Goal: Find specific page/section: Find specific page/section

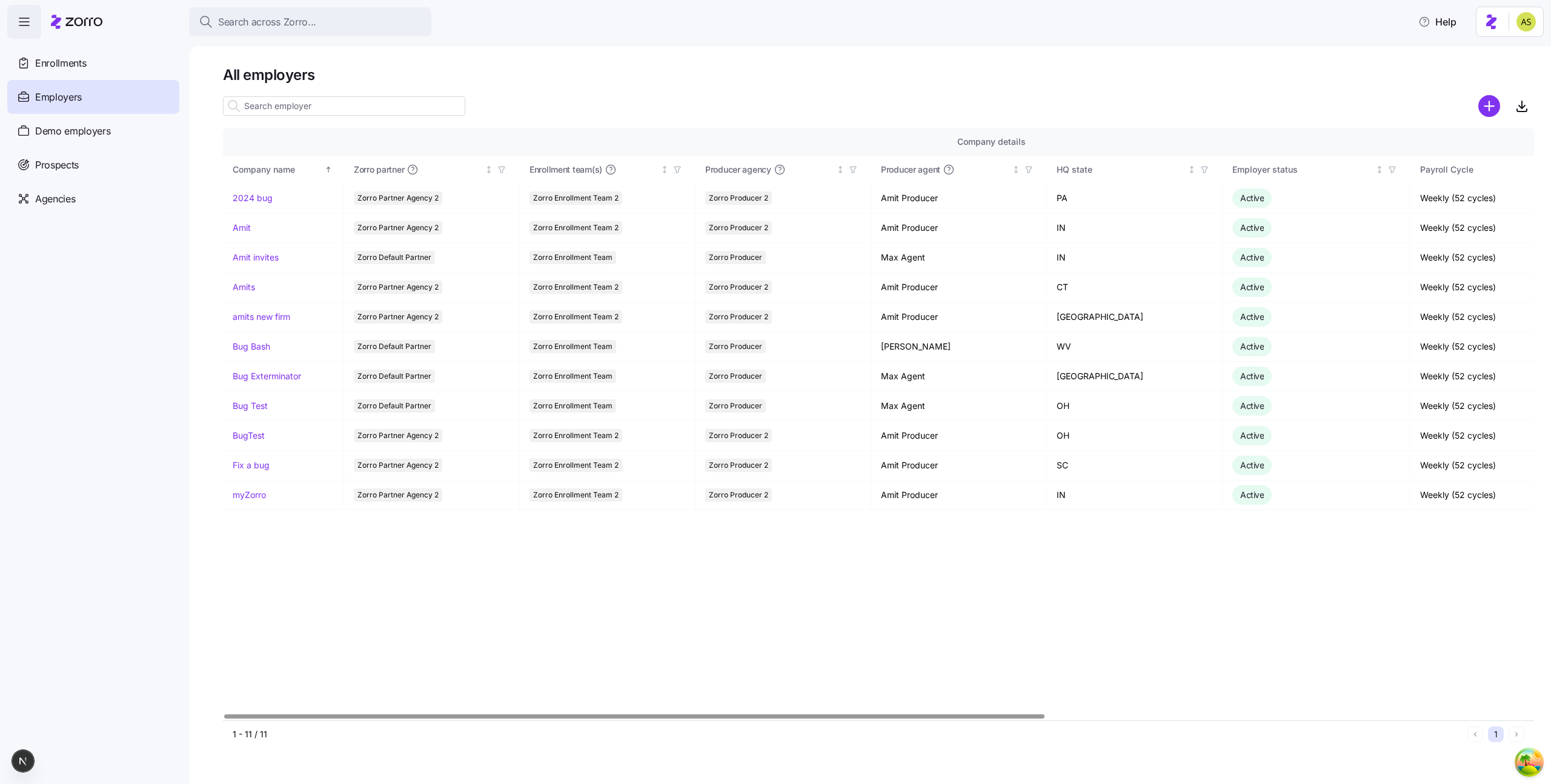
click at [1523, 11] on html "Search across Zorro... Help Enrollments Employers Demo employers Prospects Demo…" at bounding box center [776, 388] width 1551 height 777
click at [1530, 58] on div "My settings" at bounding box center [1503, 55] width 64 height 13
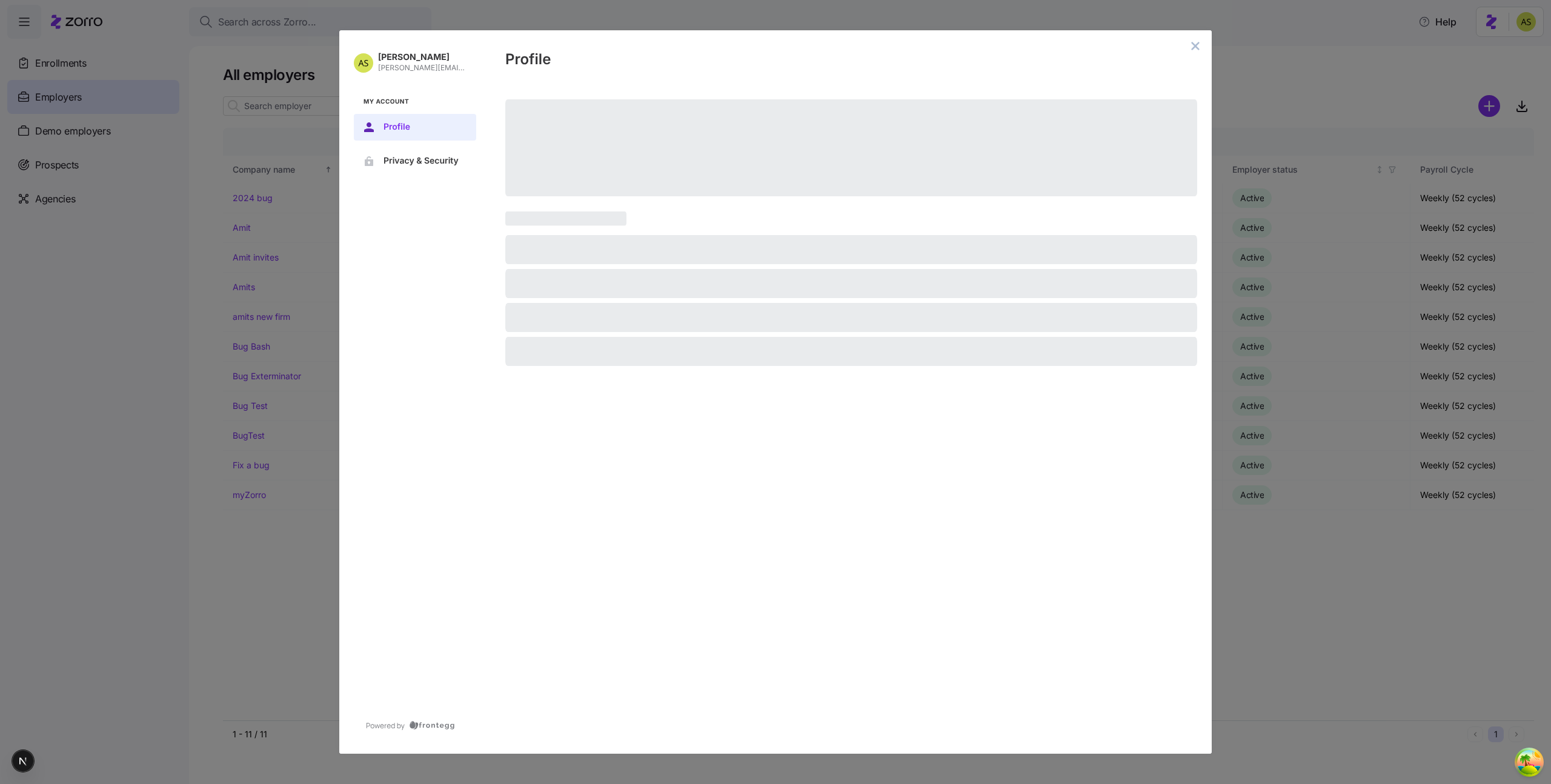
click at [1199, 51] on button "close admin-box" at bounding box center [1195, 46] width 17 height 17
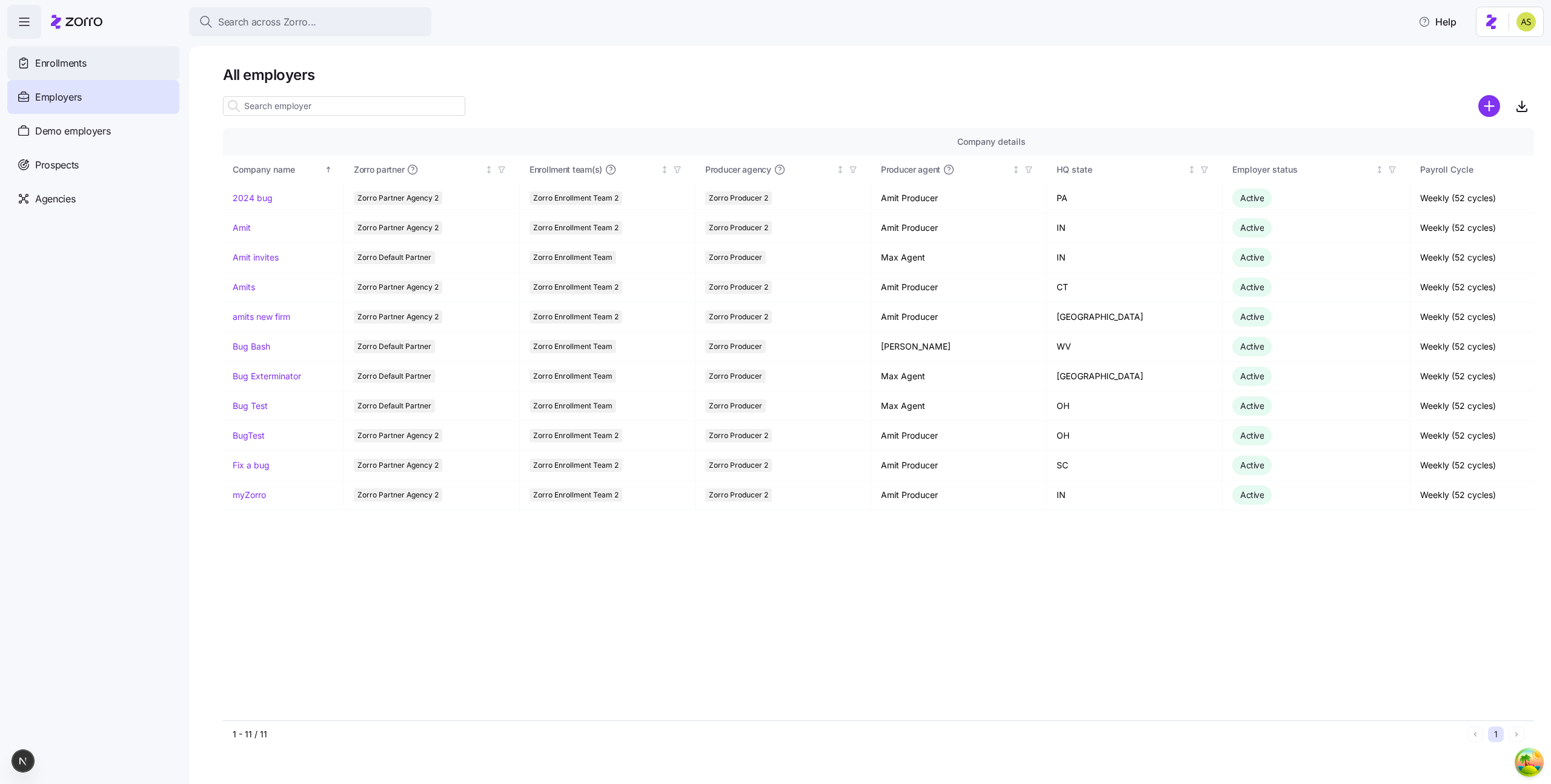
click at [33, 64] on div "Enrollments" at bounding box center [93, 63] width 172 height 34
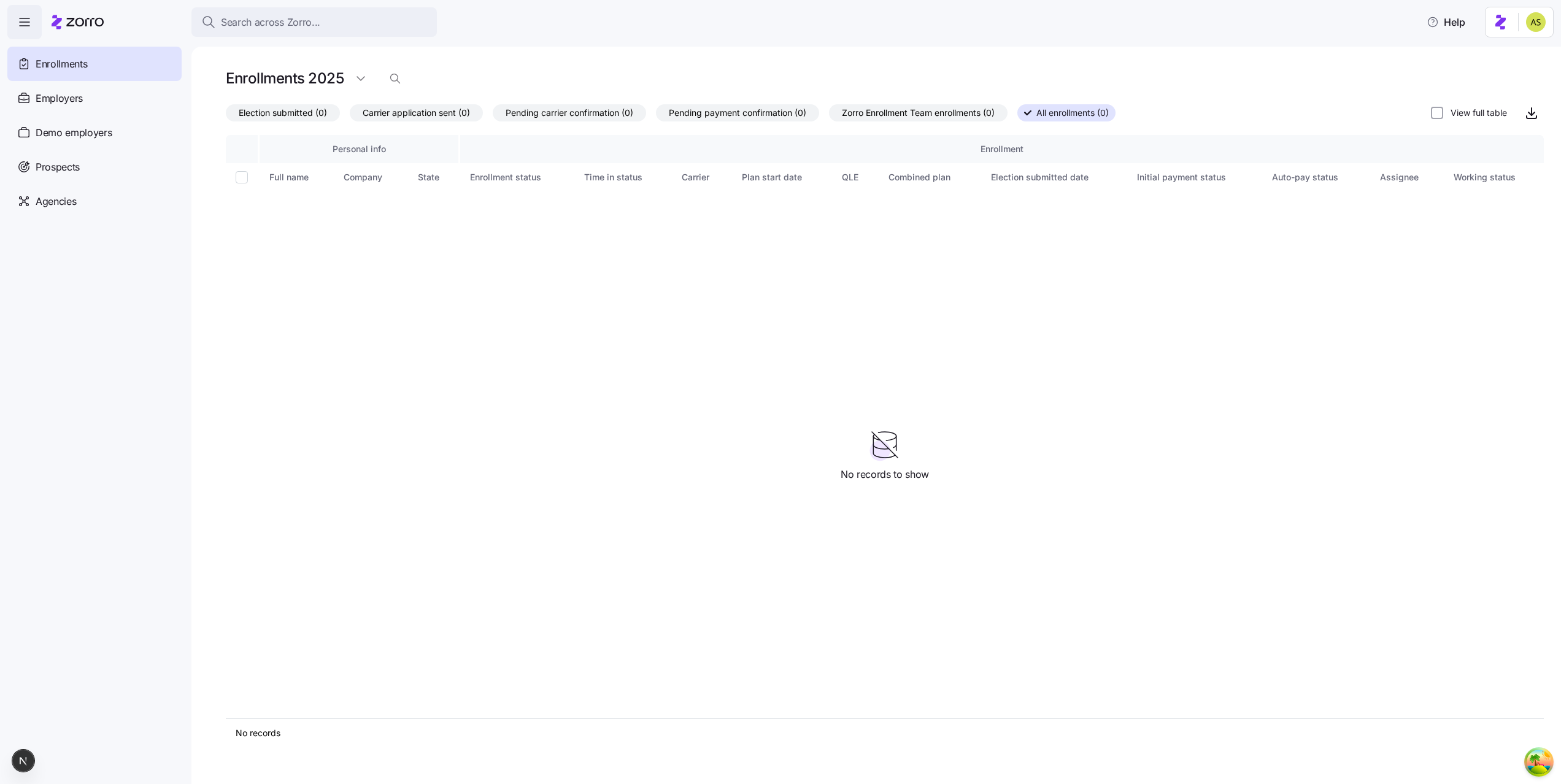
click at [130, 61] on div "Enrollments" at bounding box center [94, 64] width 174 height 35
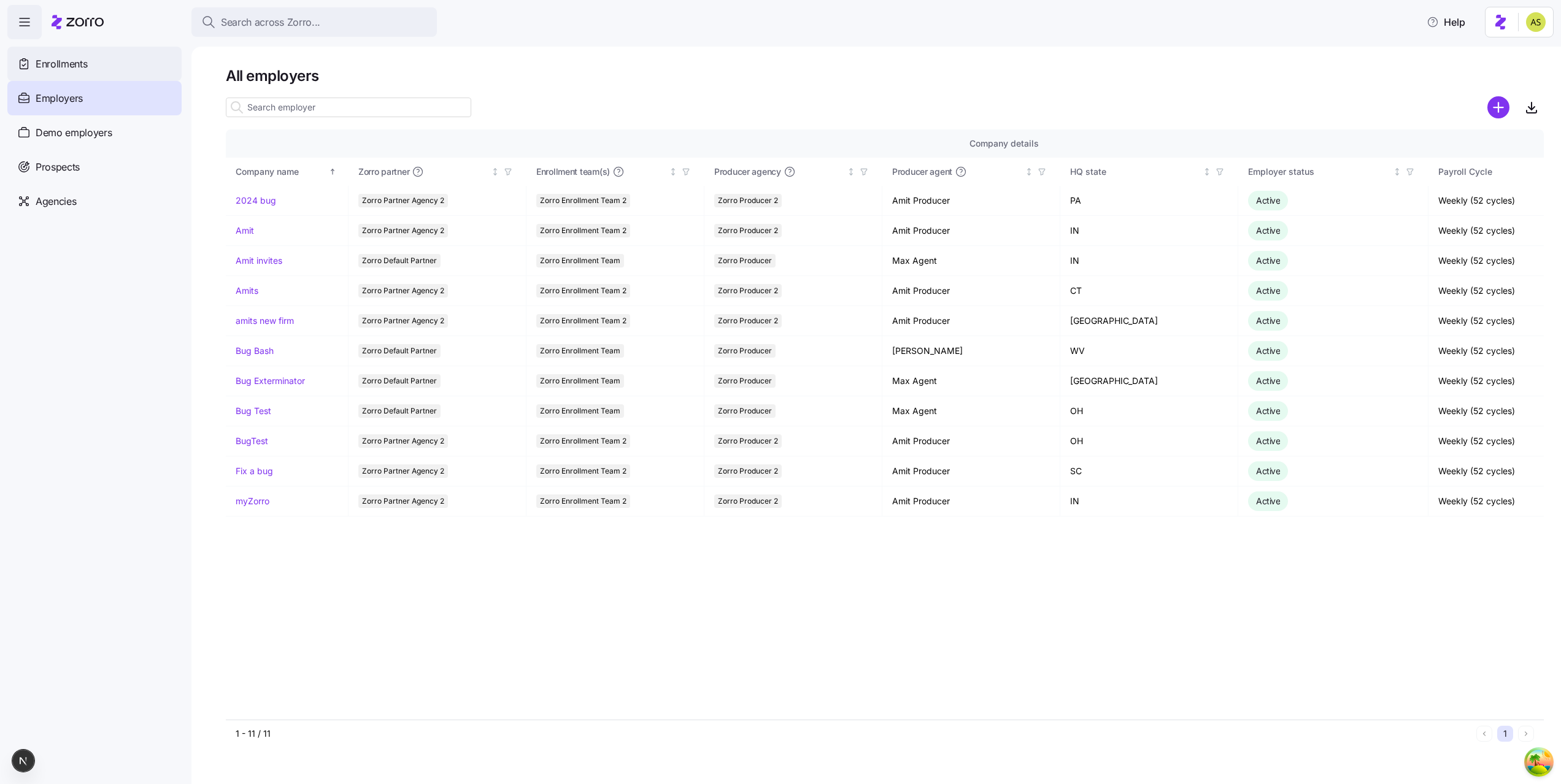
click at [78, 68] on span "Enrollments" at bounding box center [61, 64] width 51 height 16
click at [48, 64] on span "Enrollments" at bounding box center [61, 64] width 51 height 16
click at [82, 76] on div "Enrollments" at bounding box center [94, 64] width 174 height 35
click at [89, 56] on div "Enrollments" at bounding box center [94, 64] width 174 height 35
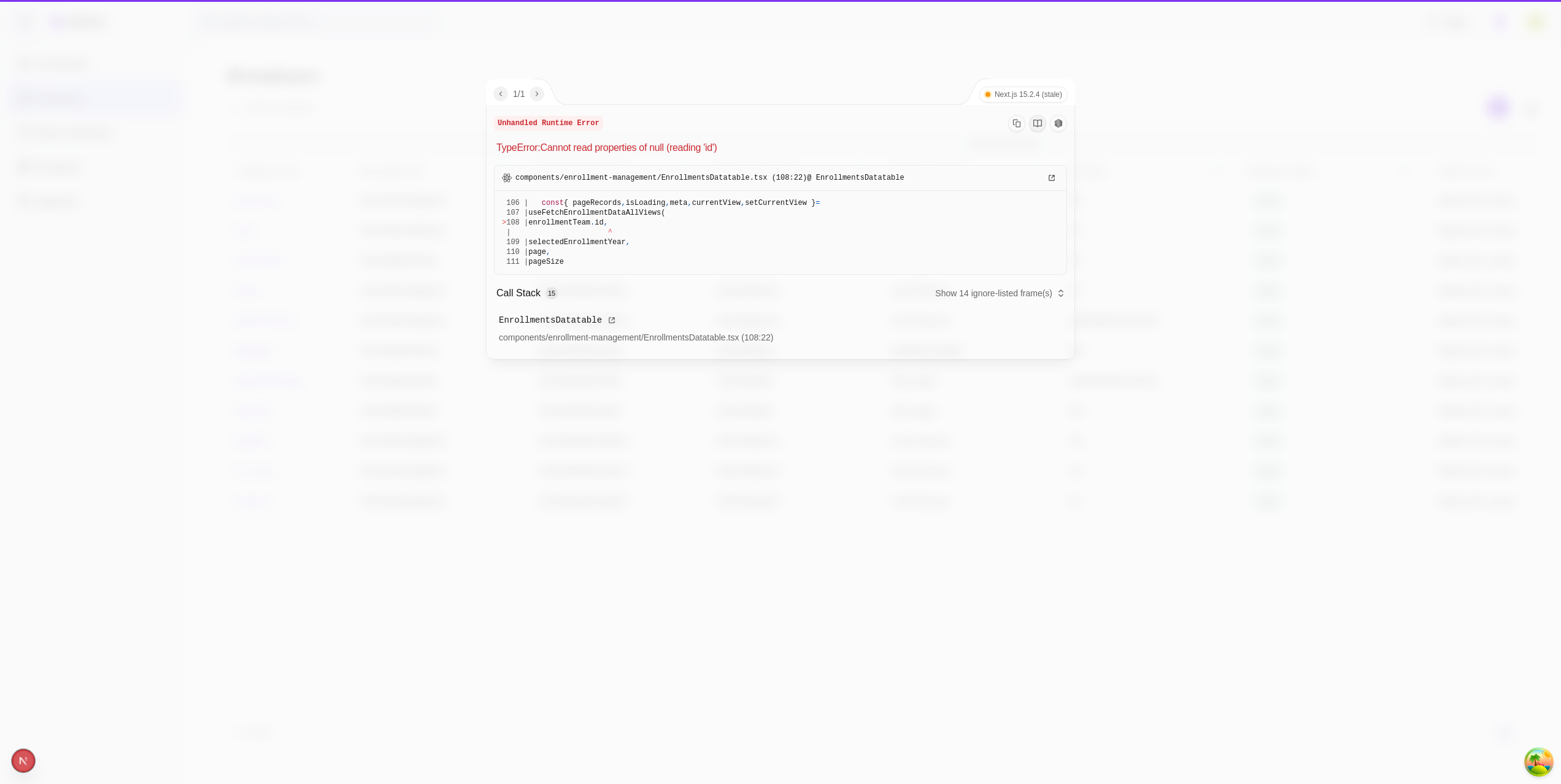
click at [164, 168] on div at bounding box center [780, 392] width 1561 height 784
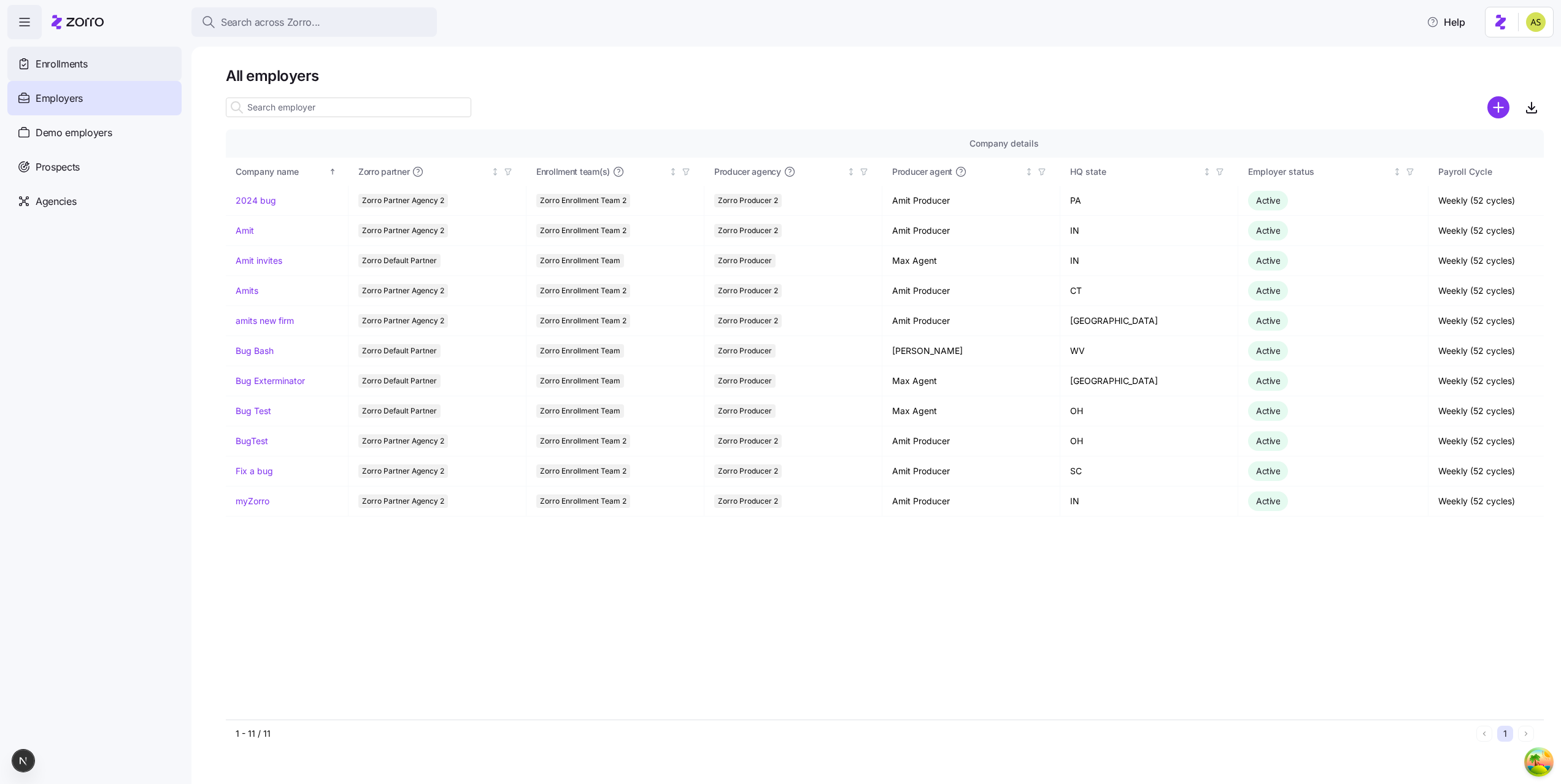
click at [109, 70] on div "Enrollments" at bounding box center [94, 64] width 174 height 35
click at [61, 73] on div "Enrollments" at bounding box center [94, 64] width 174 height 35
click at [121, 62] on div "Enrollments" at bounding box center [94, 64] width 174 height 35
click at [66, 67] on span "Enrollments" at bounding box center [61, 64] width 51 height 16
click at [146, 60] on div "Enrollments" at bounding box center [94, 64] width 174 height 35
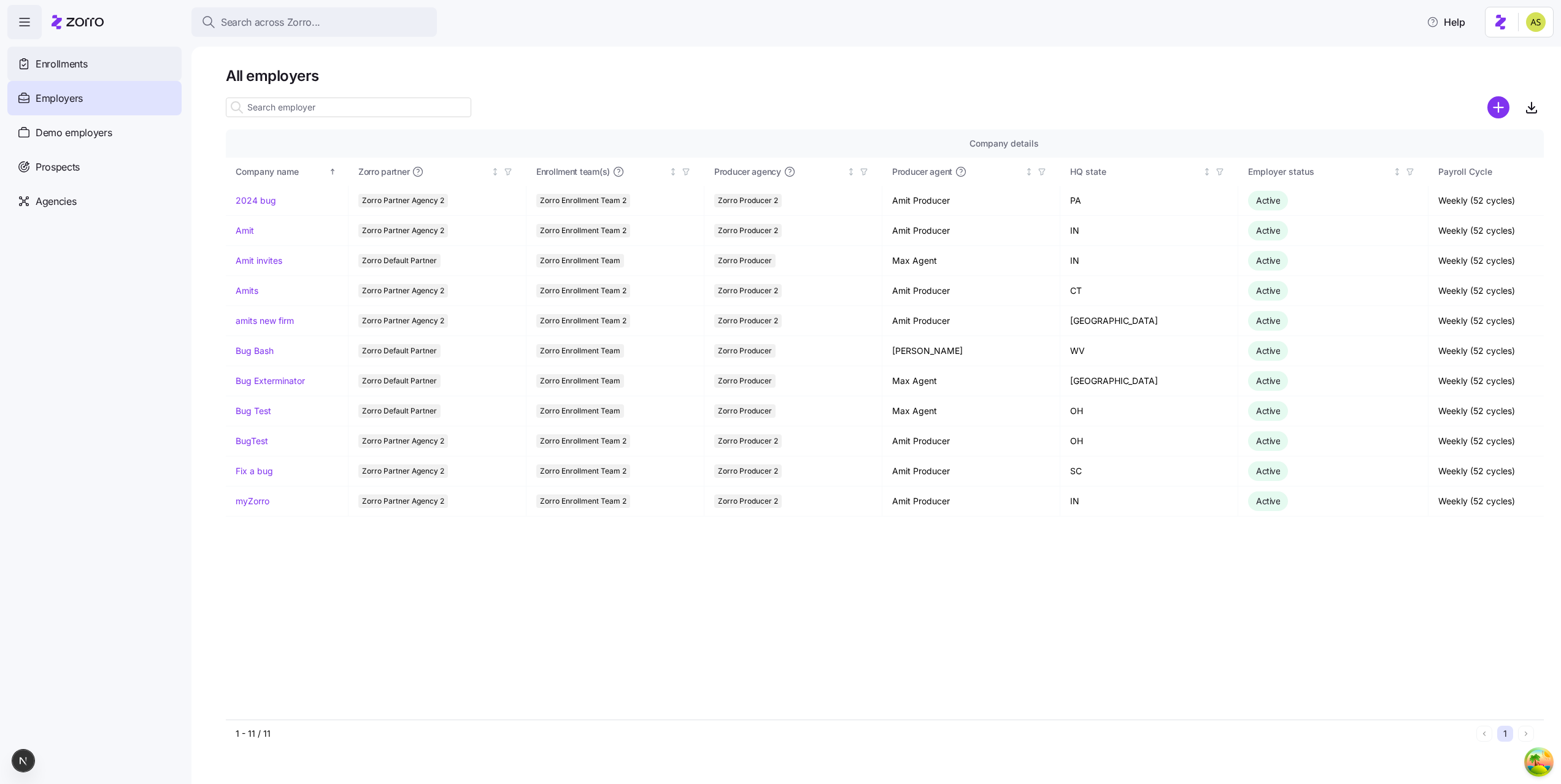
click at [125, 64] on div "Enrollments" at bounding box center [94, 64] width 174 height 35
